Goal: Information Seeking & Learning: Learn about a topic

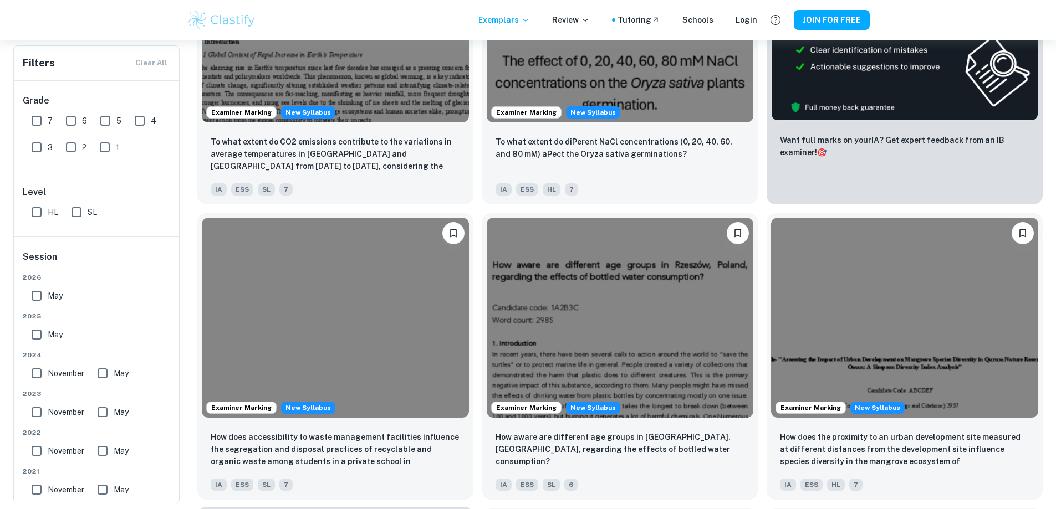
scroll to position [333, 0]
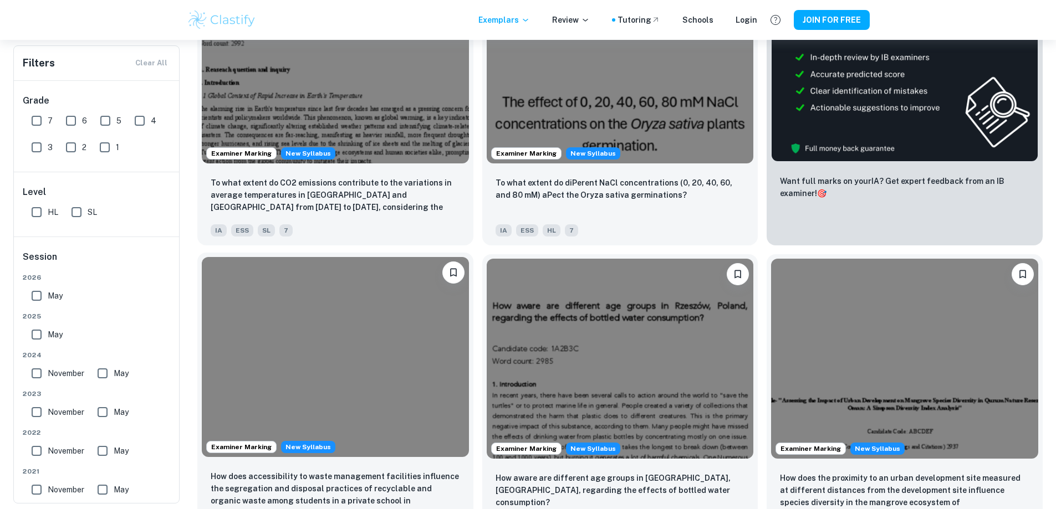
click at [460, 471] on p "How does accessibility to waste management facilities influence the segregation…" at bounding box center [335, 490] width 249 height 38
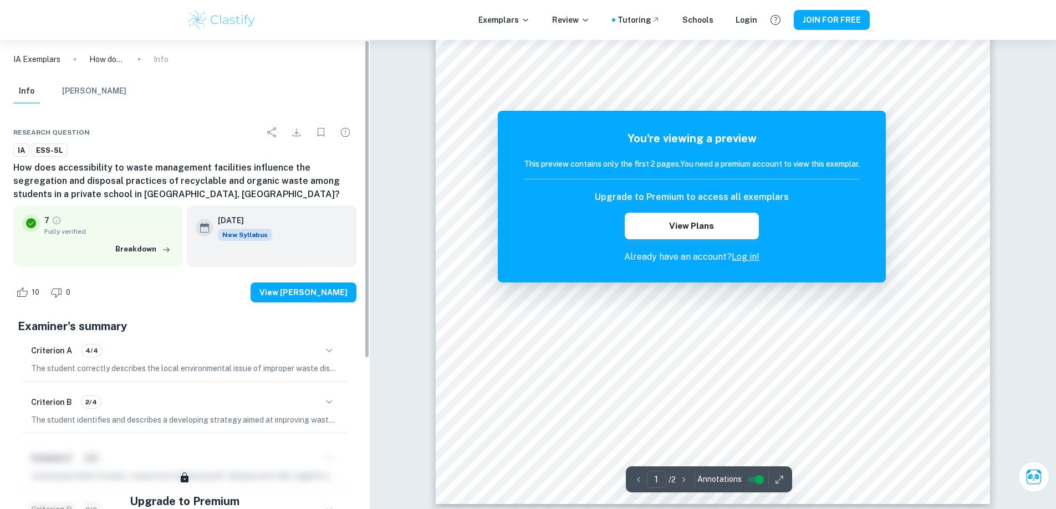
scroll to position [333, 0]
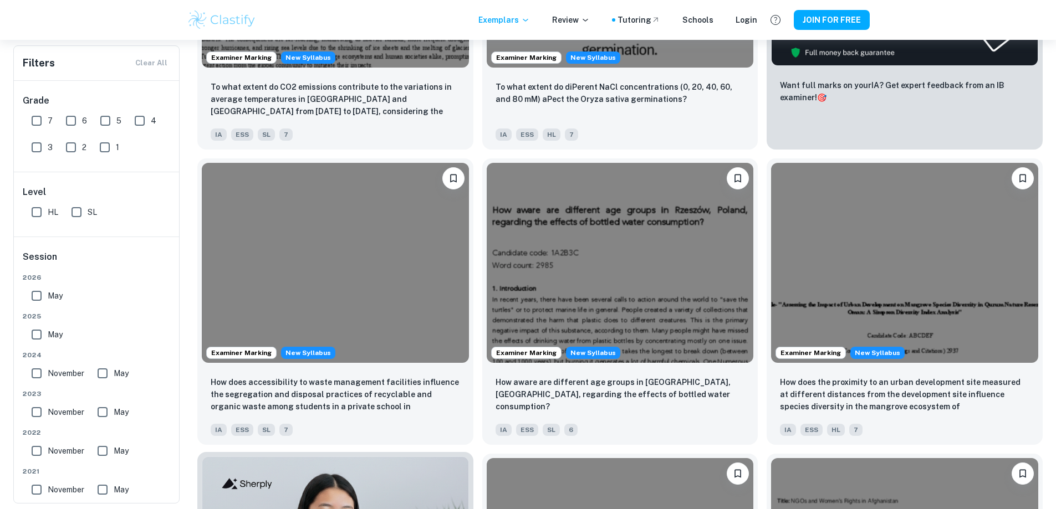
scroll to position [610, 0]
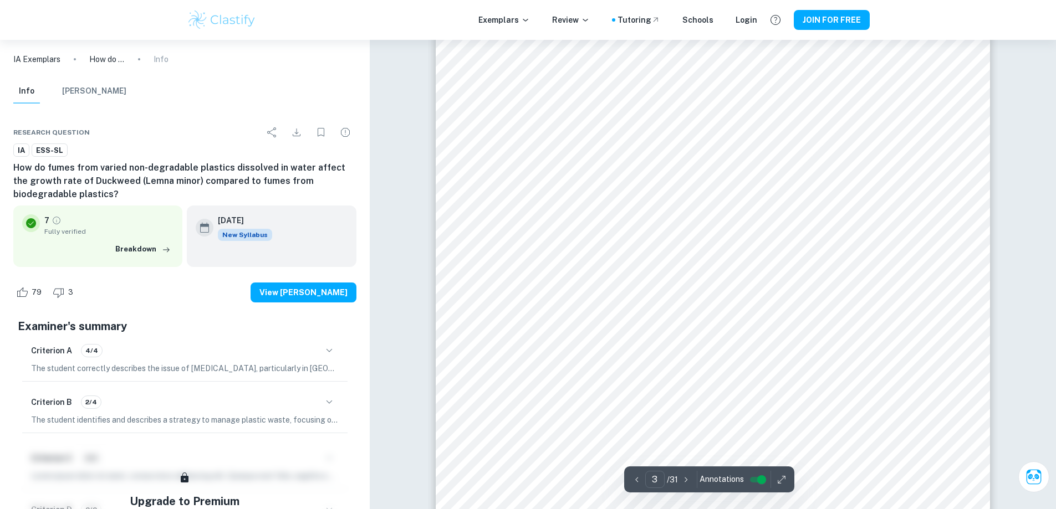
scroll to position [1552, 0]
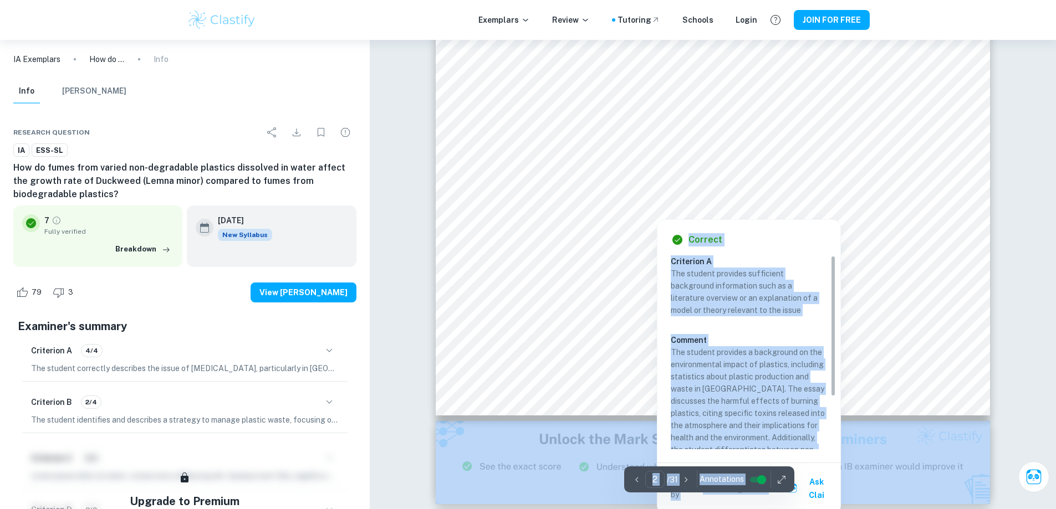
scroll to position [1441, 0]
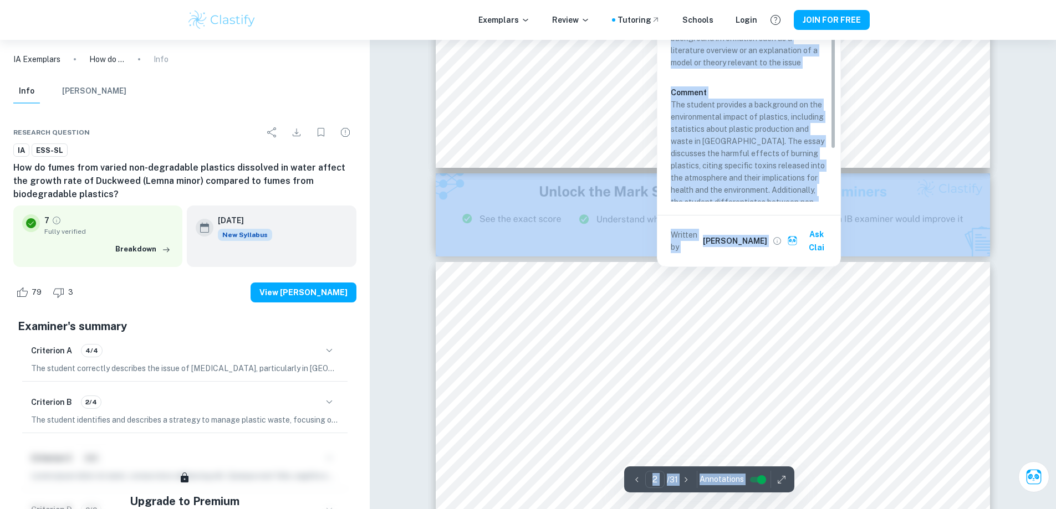
type input "3"
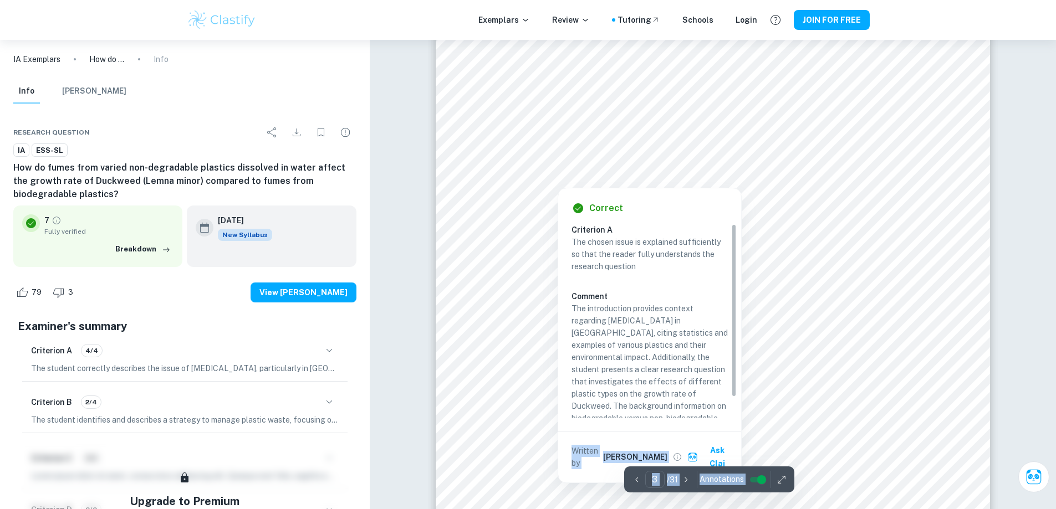
scroll to position [1829, 0]
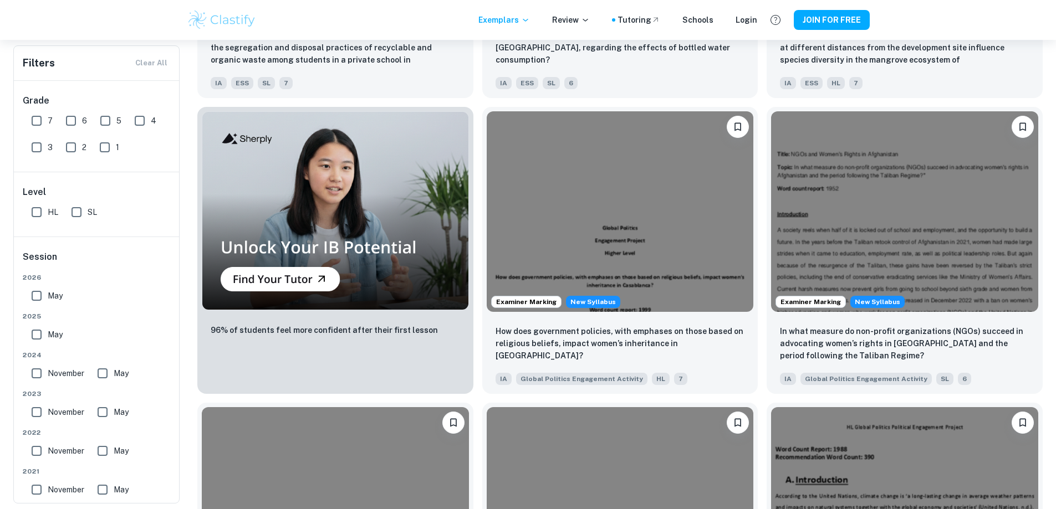
scroll to position [776, 0]
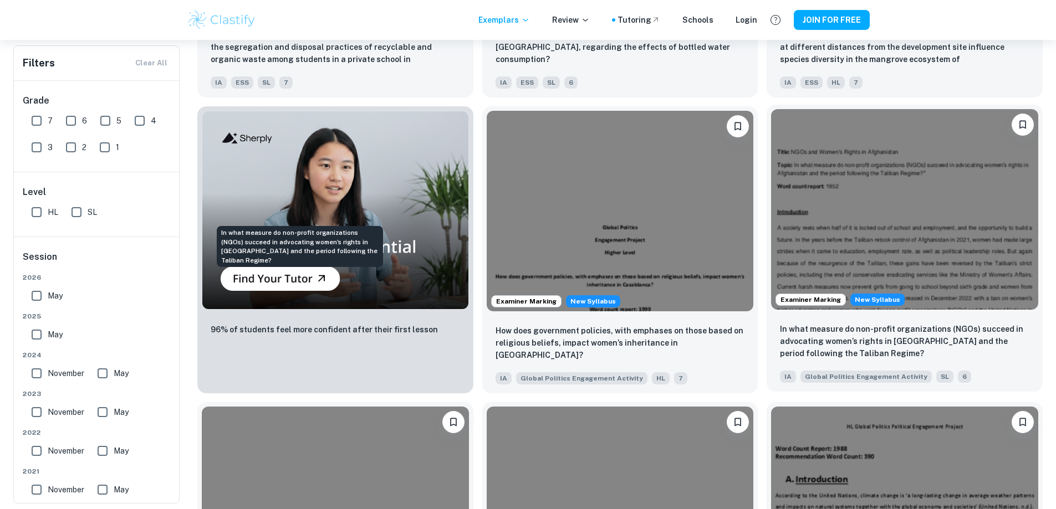
click at [780, 323] on p "In what measure do non-profit organizations (NGOs) succeed in advocating women’…" at bounding box center [904, 341] width 249 height 37
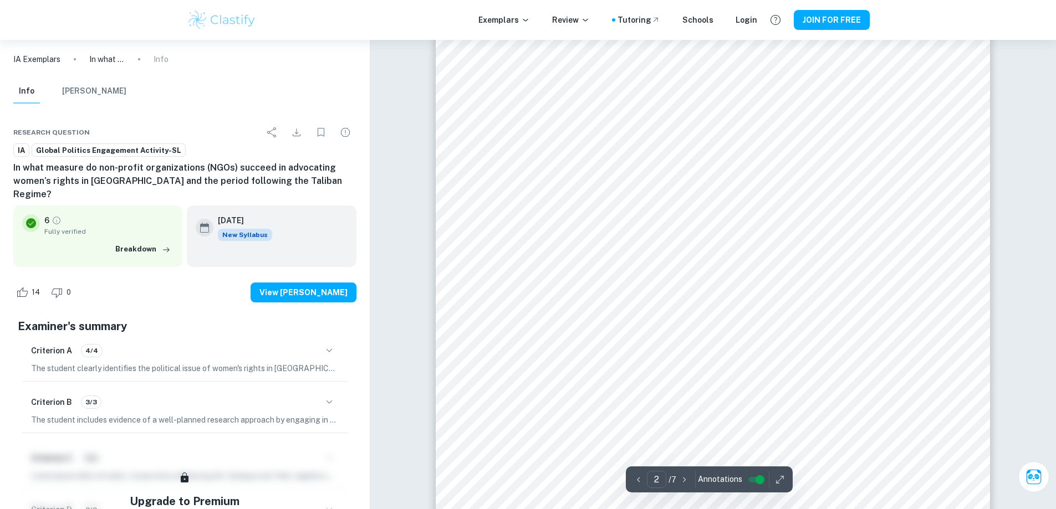
scroll to position [832, 0]
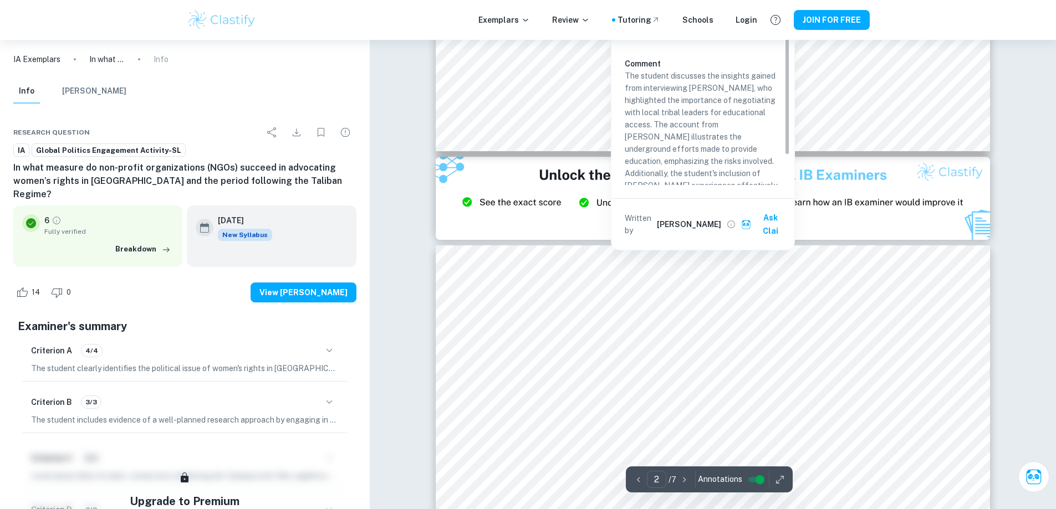
type input "3"
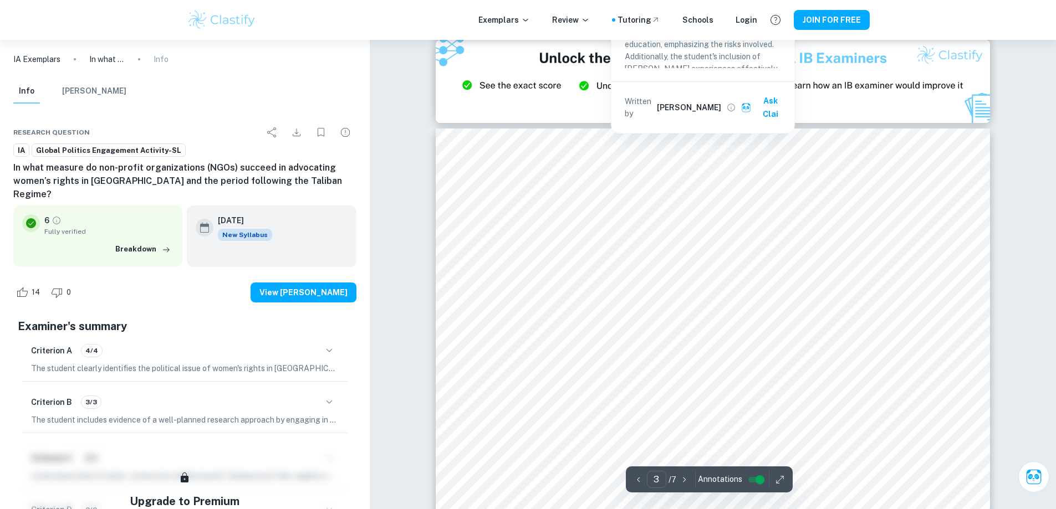
scroll to position [1552, 0]
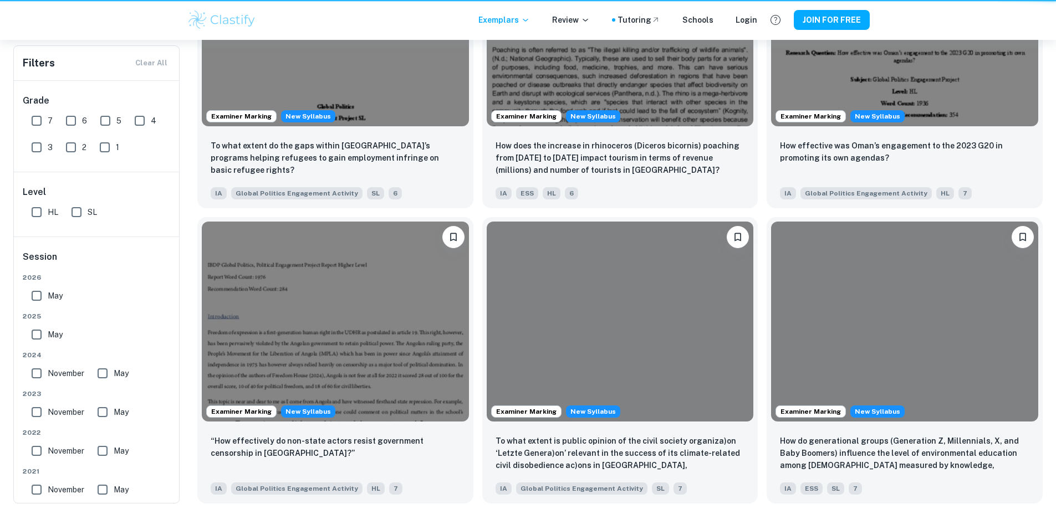
scroll to position [776, 0]
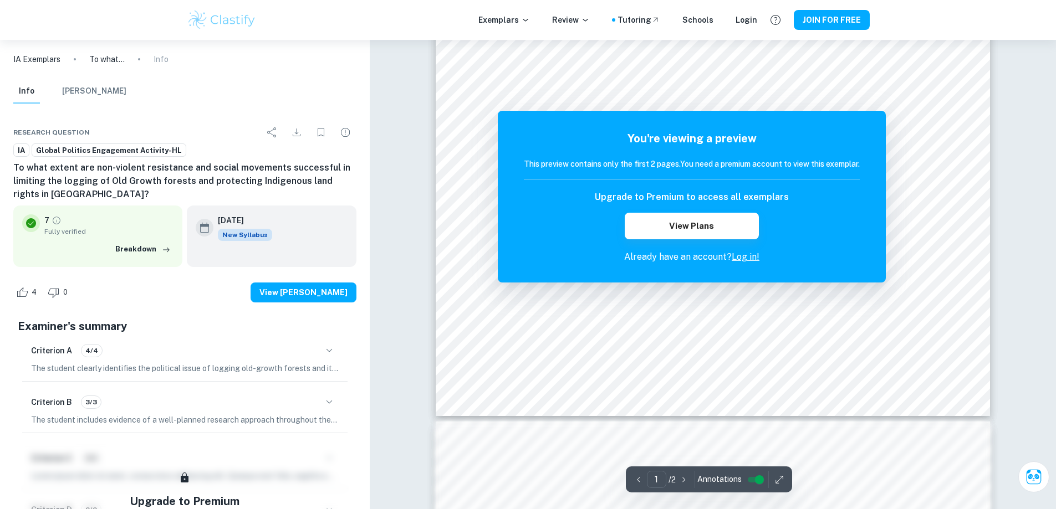
scroll to position [333, 0]
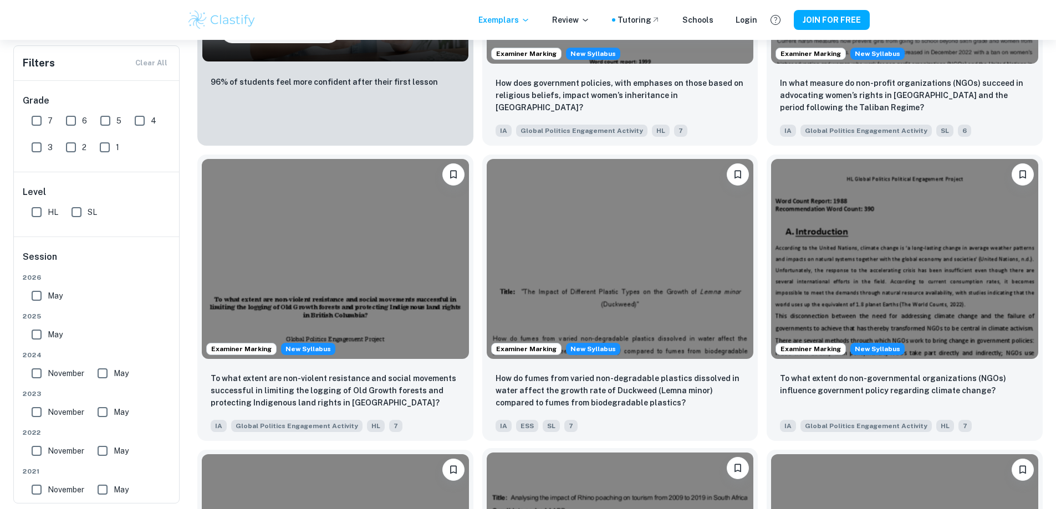
scroll to position [1053, 0]
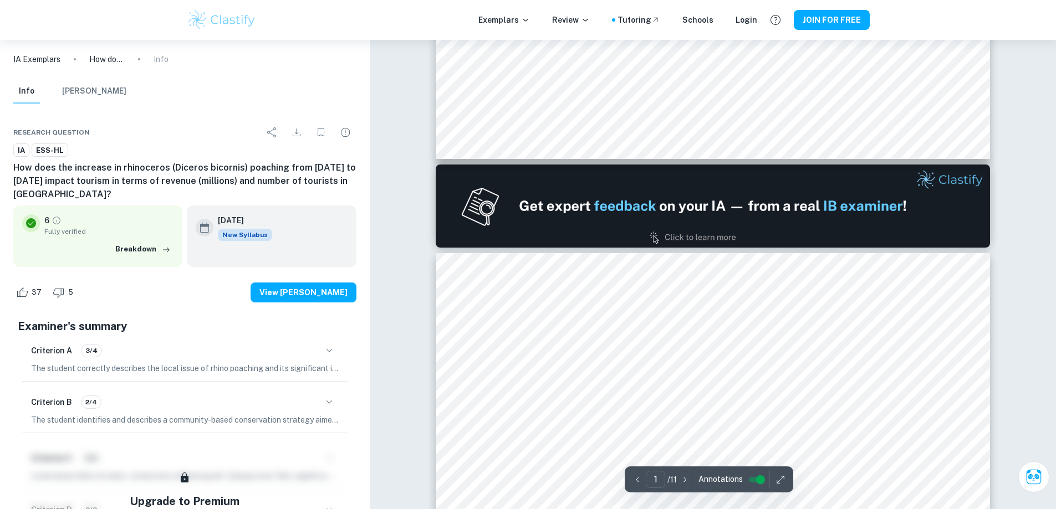
type input "2"
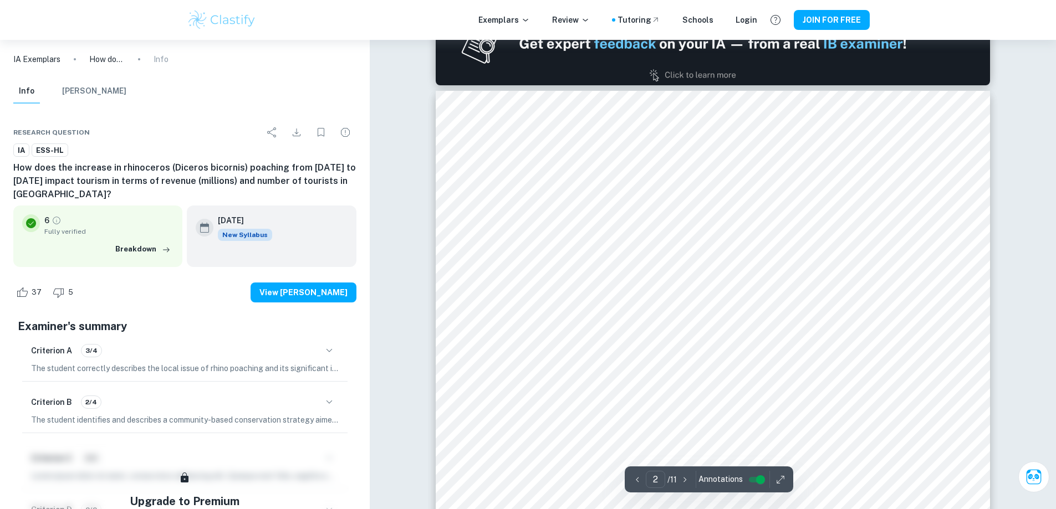
scroll to position [776, 0]
